Goal: Task Accomplishment & Management: Use online tool/utility

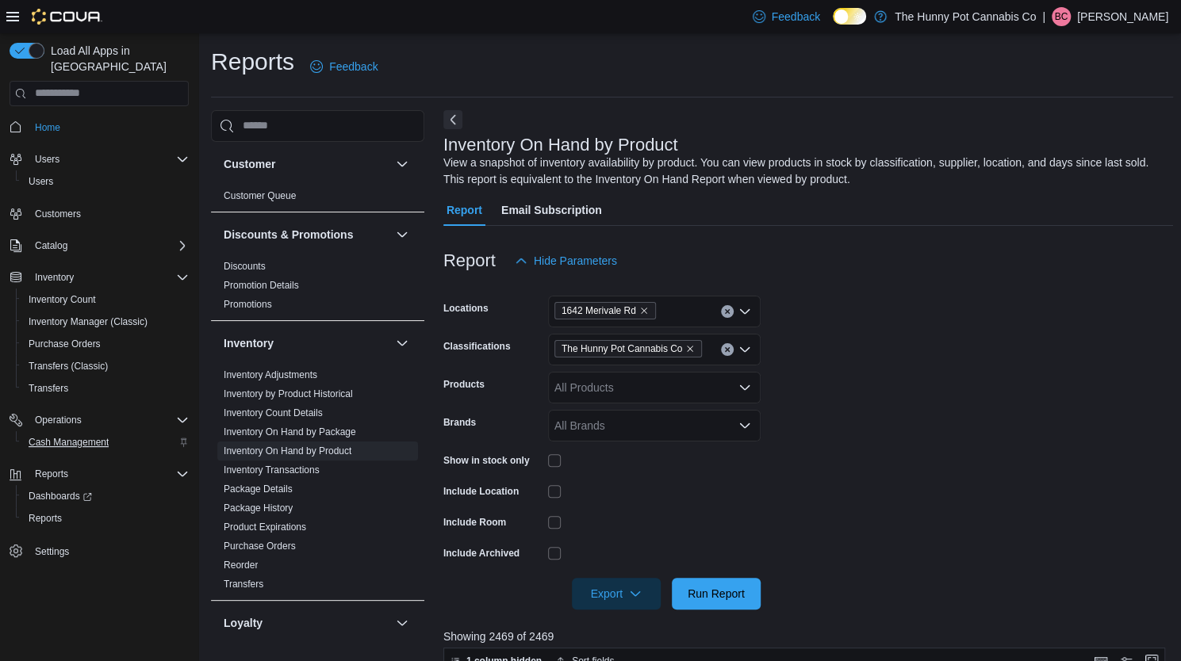
scroll to position [56, 0]
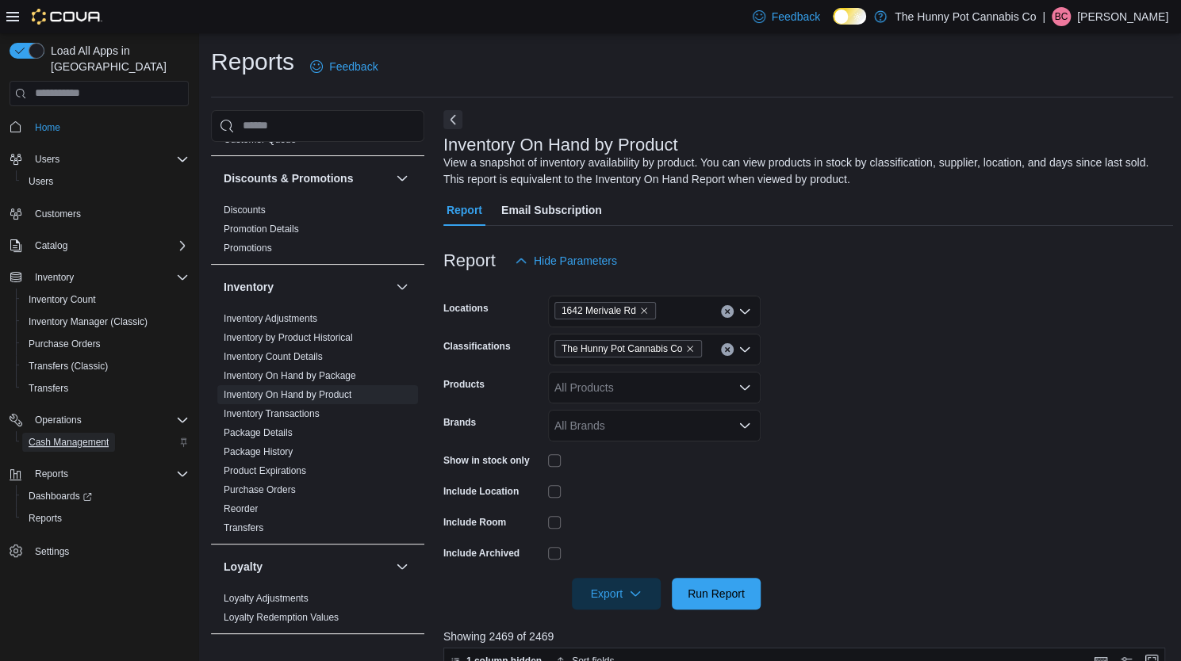
click at [38, 436] on span "Cash Management" at bounding box center [69, 442] width 80 height 13
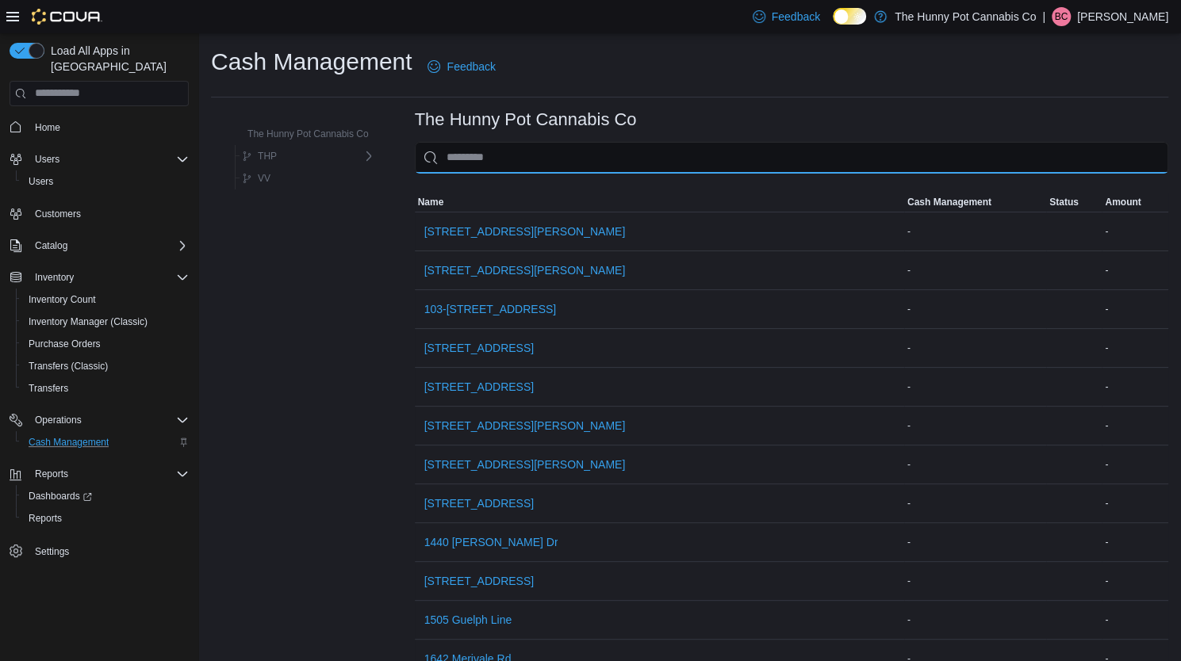
click at [498, 163] on input "This is a search bar. As you type, the results lower in the page will automatic…" at bounding box center [791, 158] width 753 height 32
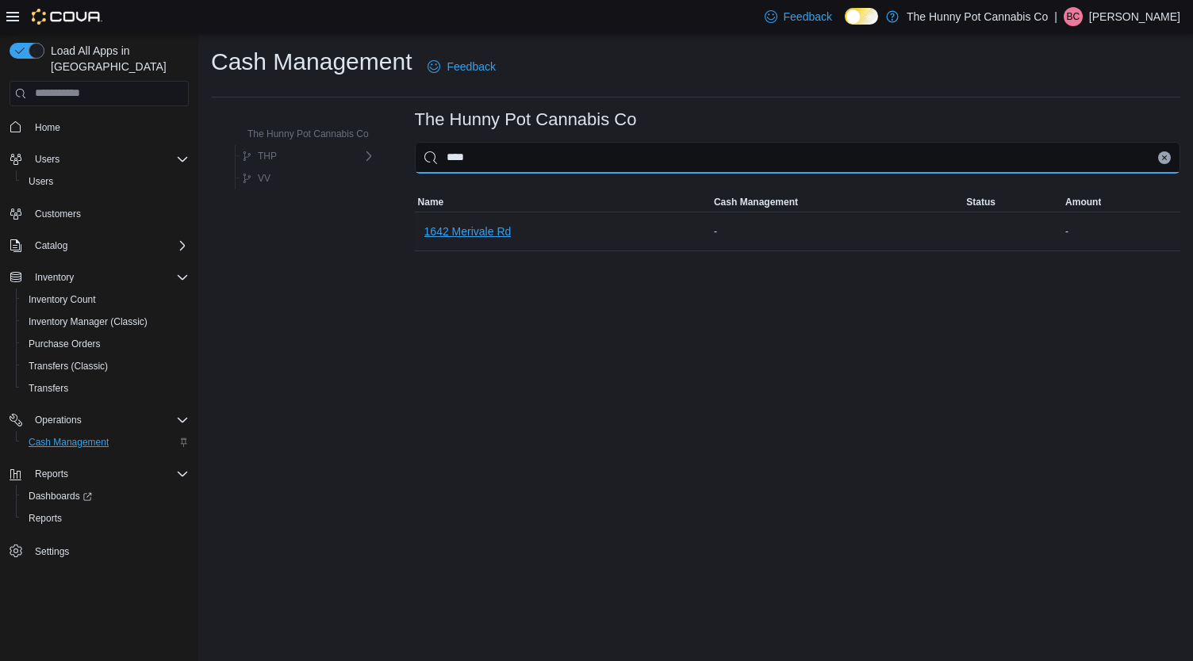
type input "****"
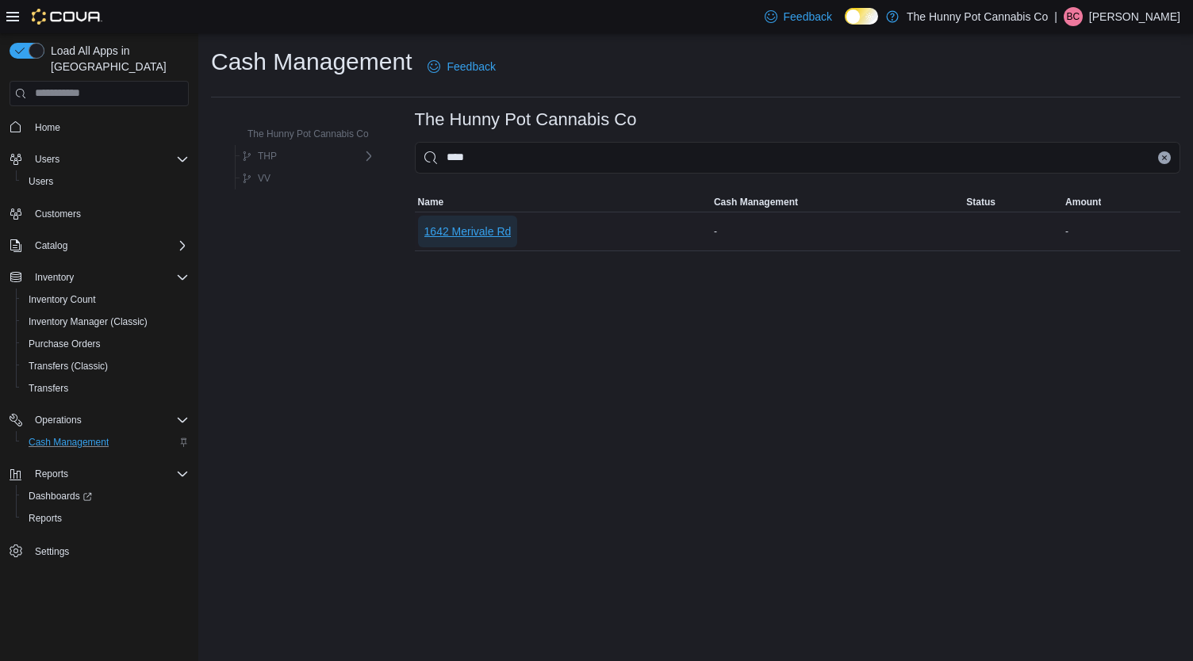
click at [494, 238] on span "1642 Merivale Rd" at bounding box center [467, 232] width 87 height 16
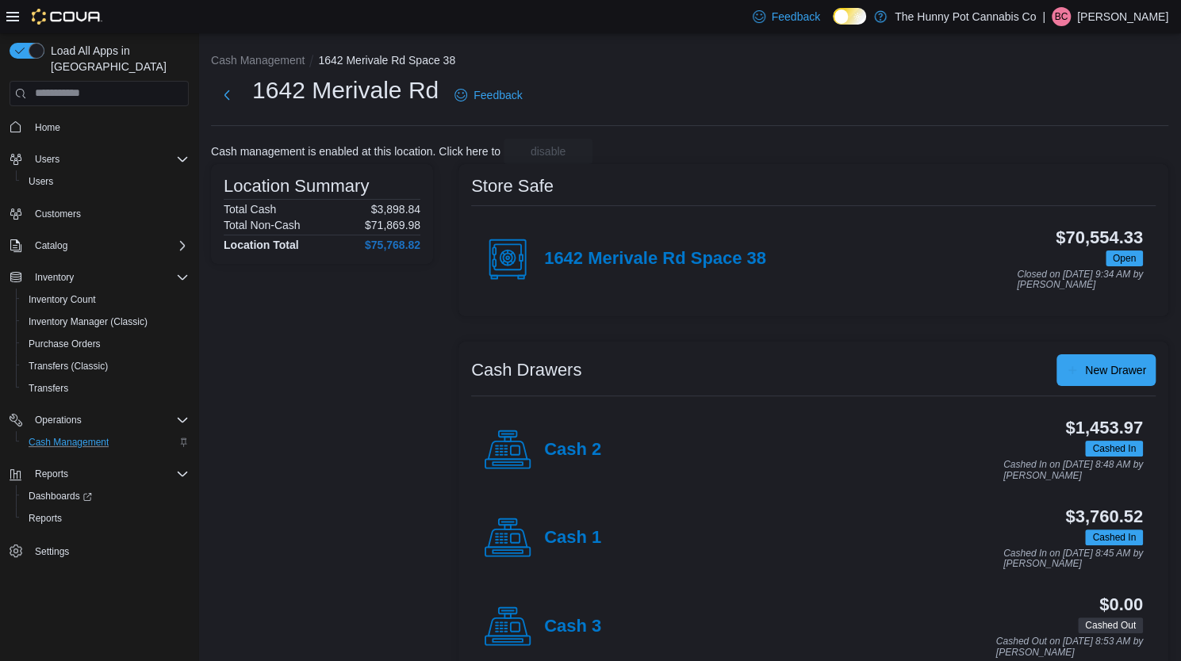
click at [593, 437] on div "Cash 2" at bounding box center [542, 451] width 117 height 48
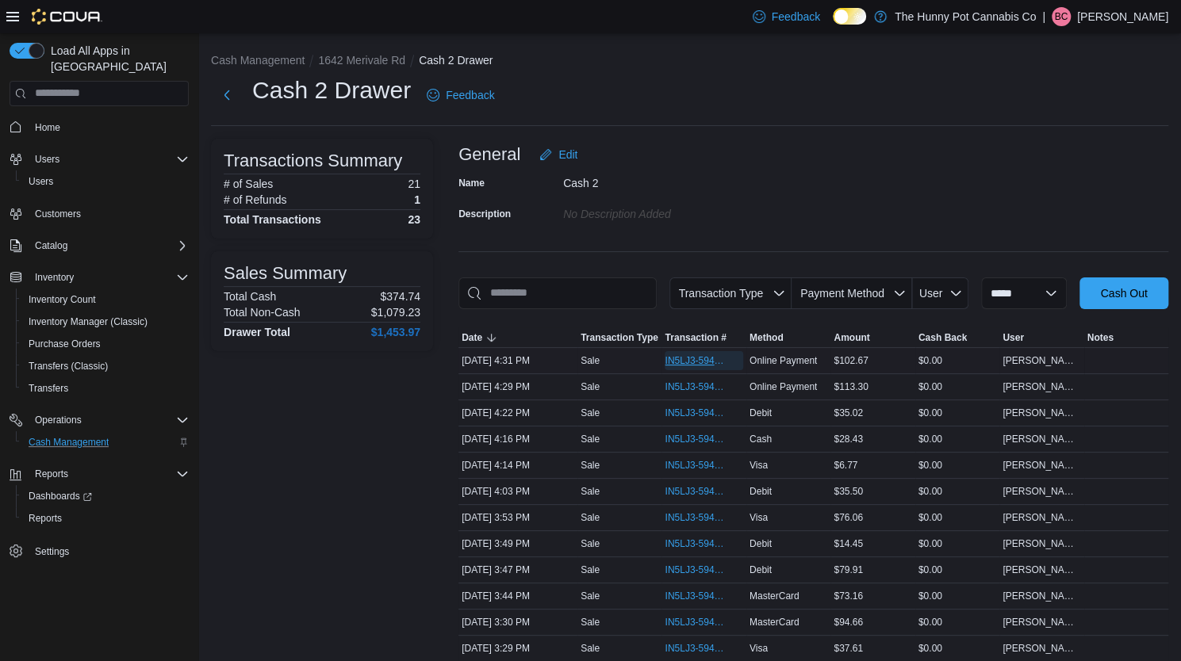
click at [687, 362] on span "IN5LJ3-5948947" at bounding box center [695, 360] width 62 height 13
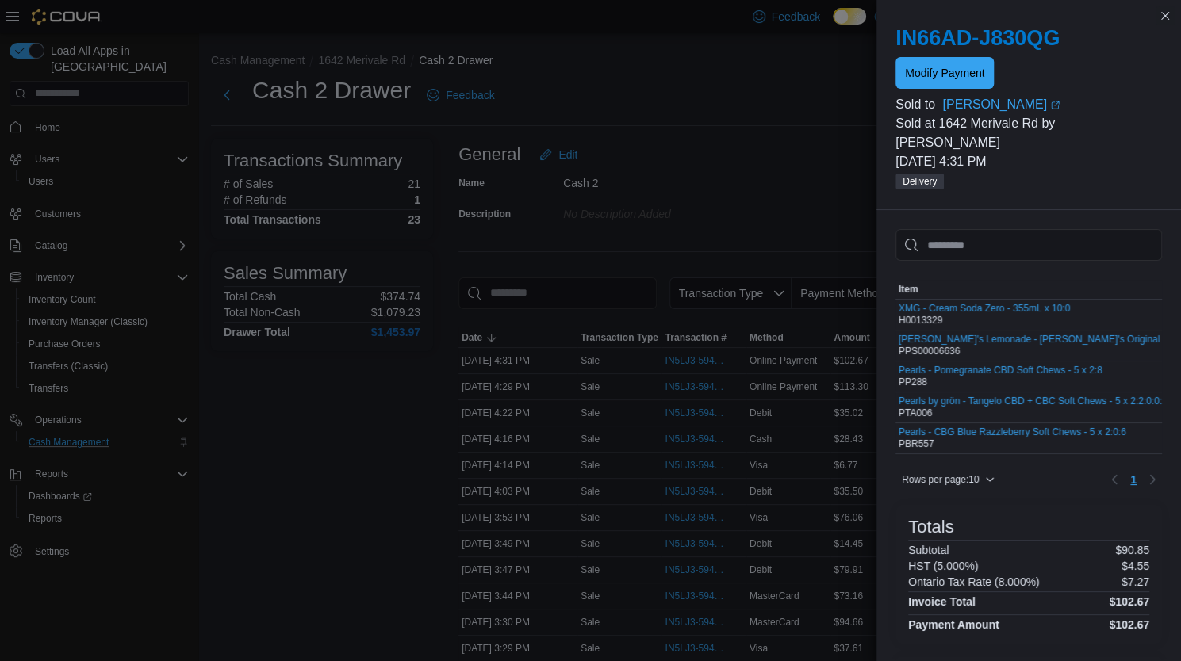
click at [960, 90] on div at bounding box center [1028, 92] width 266 height 6
click at [963, 83] on span "Modify Payment" at bounding box center [944, 72] width 79 height 32
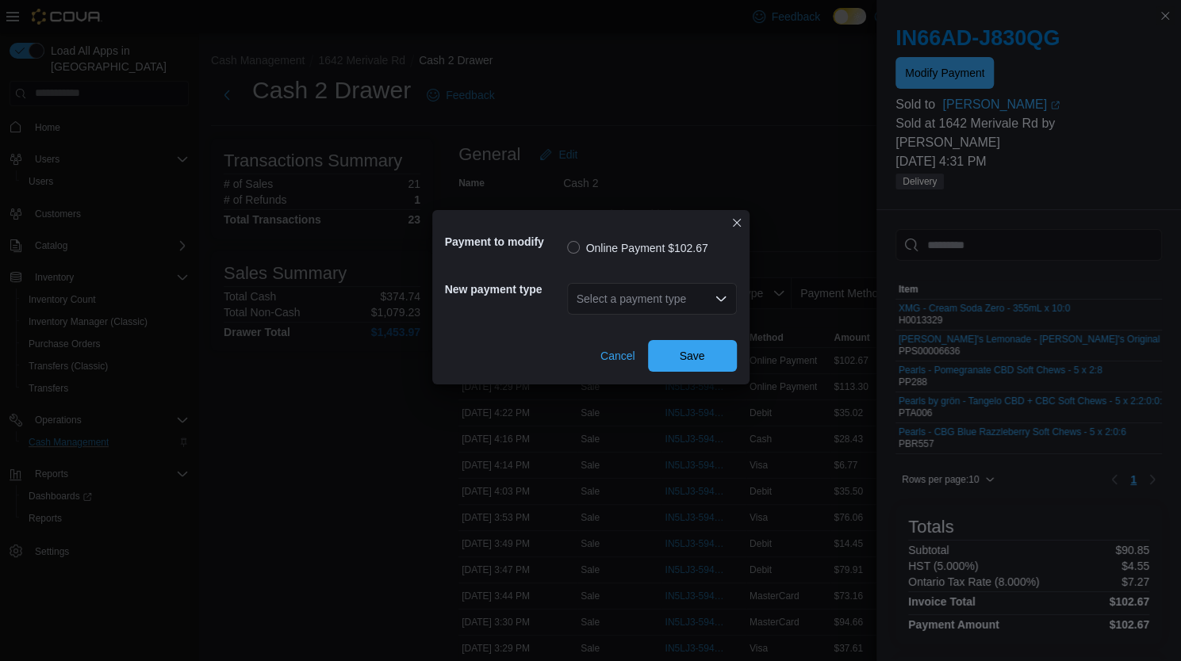
click at [703, 301] on div "Select a payment type" at bounding box center [652, 299] width 170 height 32
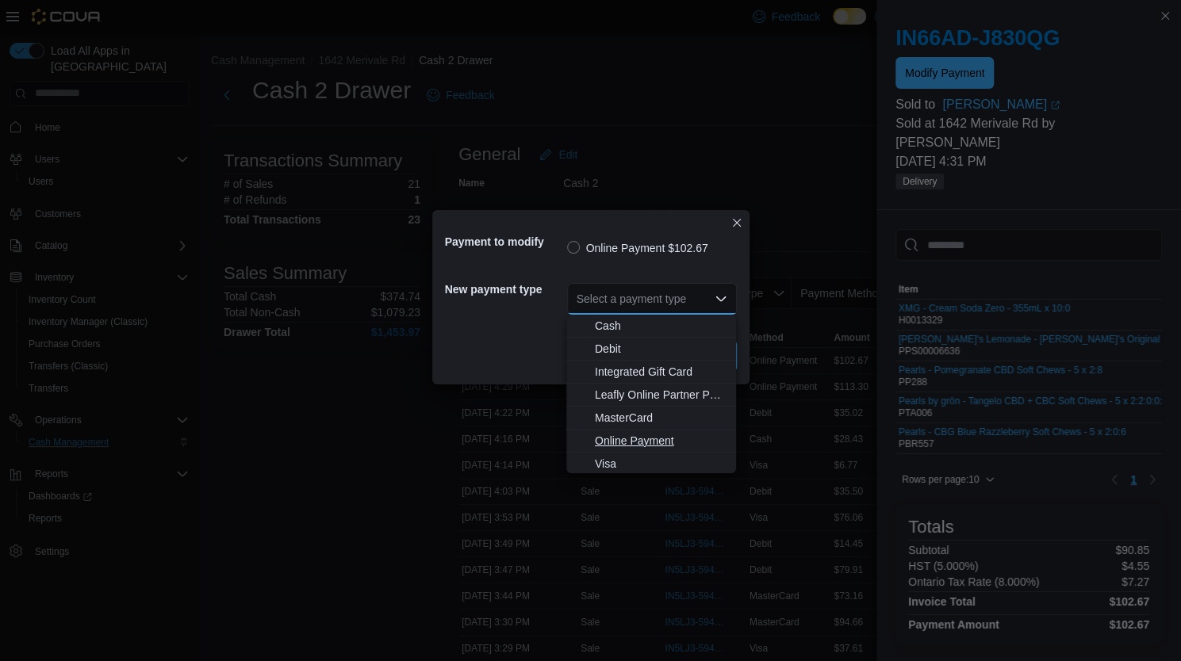
scroll to position [2, 0]
click at [653, 389] on span "Leafly Online Partner Payment" at bounding box center [661, 393] width 132 height 16
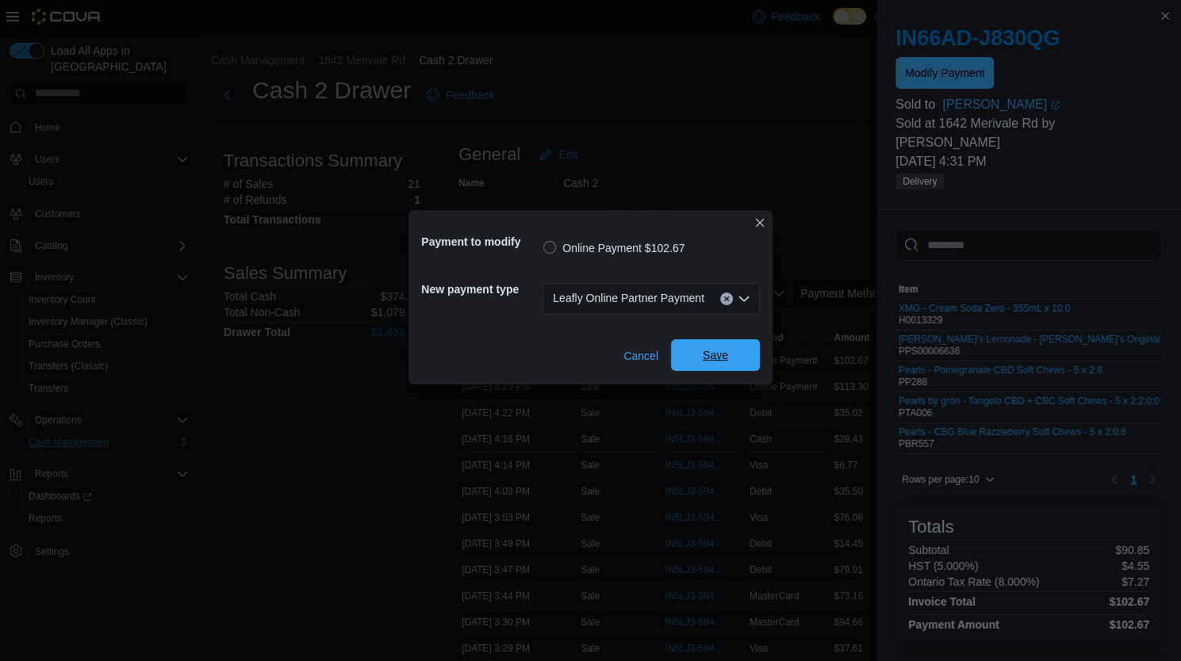
click at [693, 357] on span "Save" at bounding box center [715, 355] width 70 height 32
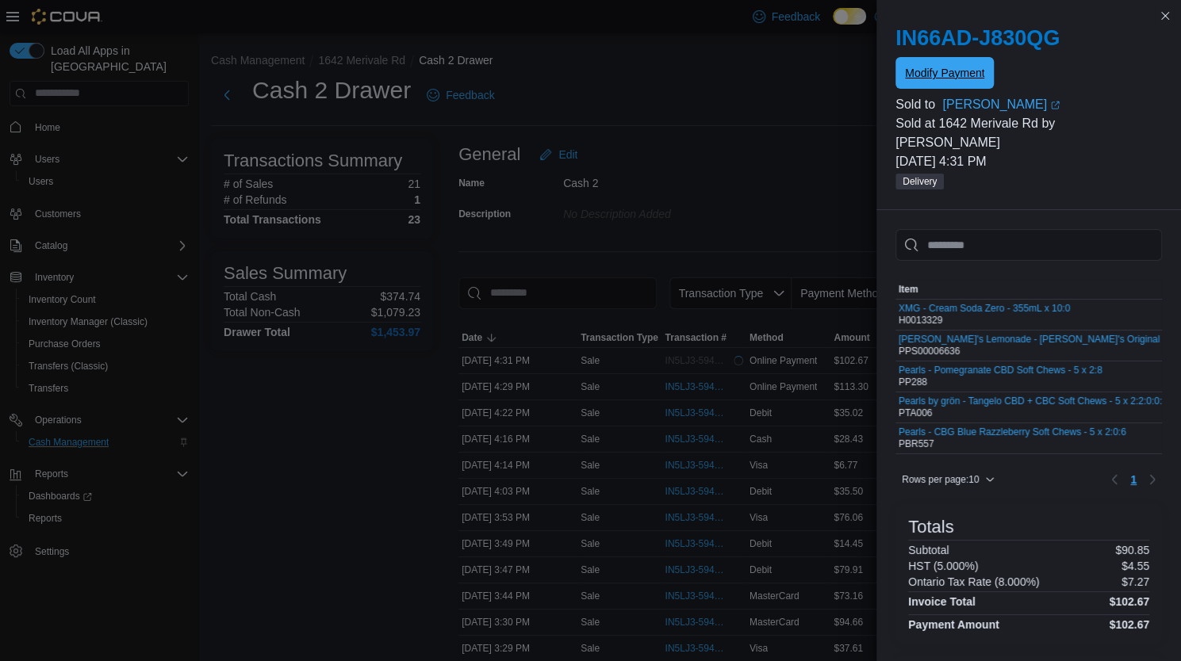
scroll to position [0, 0]
